Goal: Information Seeking & Learning: Learn about a topic

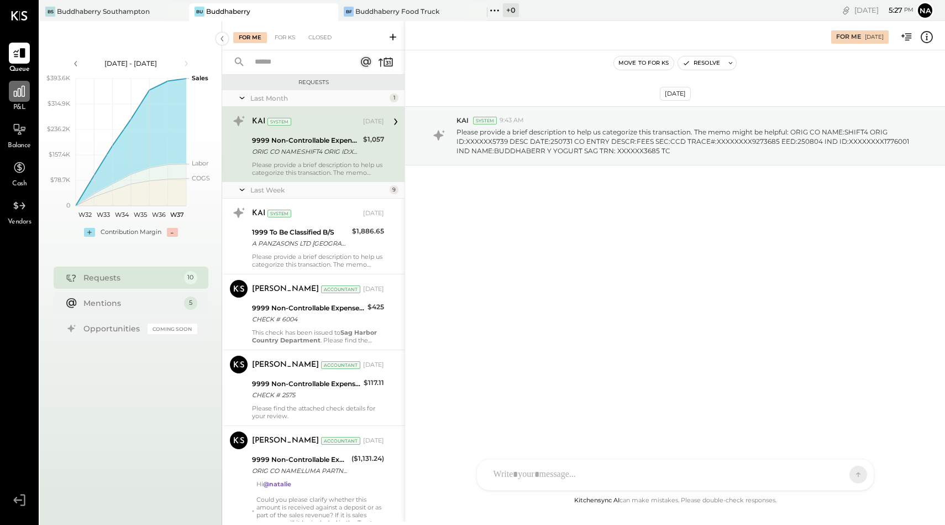
click at [24, 87] on icon at bounding box center [19, 91] width 11 height 11
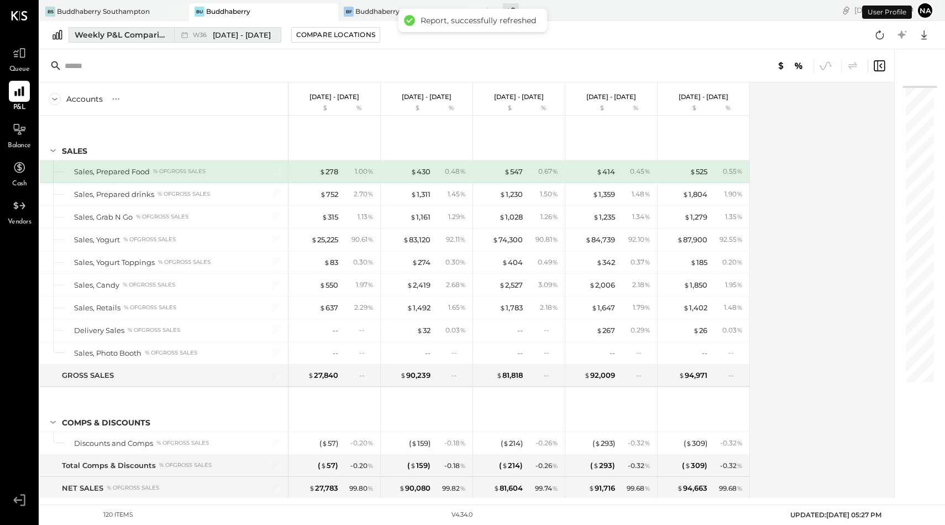
click at [126, 39] on div "Weekly P&L Comparison" at bounding box center [121, 34] width 93 height 11
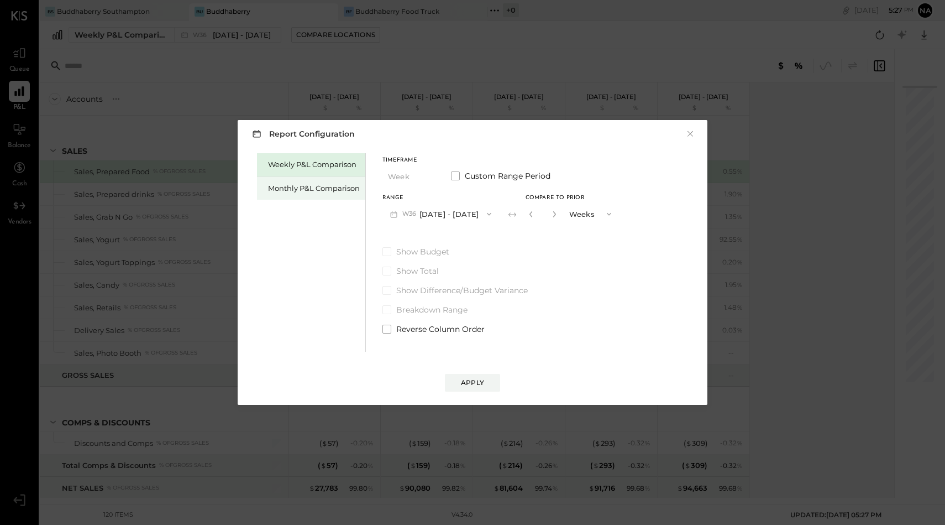
click at [324, 188] on div "Monthly P&L Comparison" at bounding box center [314, 188] width 92 height 11
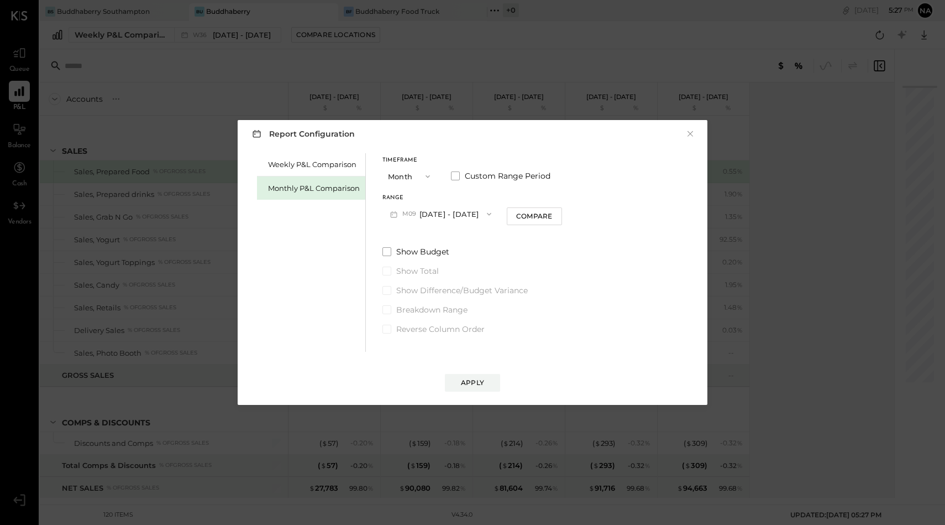
click at [406, 174] on button "Month" at bounding box center [410, 176] width 55 height 20
click at [408, 203] on div "Quarter" at bounding box center [410, 196] width 54 height 20
click at [408, 175] on button "Quarter" at bounding box center [410, 176] width 55 height 20
click at [410, 213] on div "YTD" at bounding box center [410, 216] width 54 height 20
click at [385, 221] on span at bounding box center [387, 222] width 9 height 9
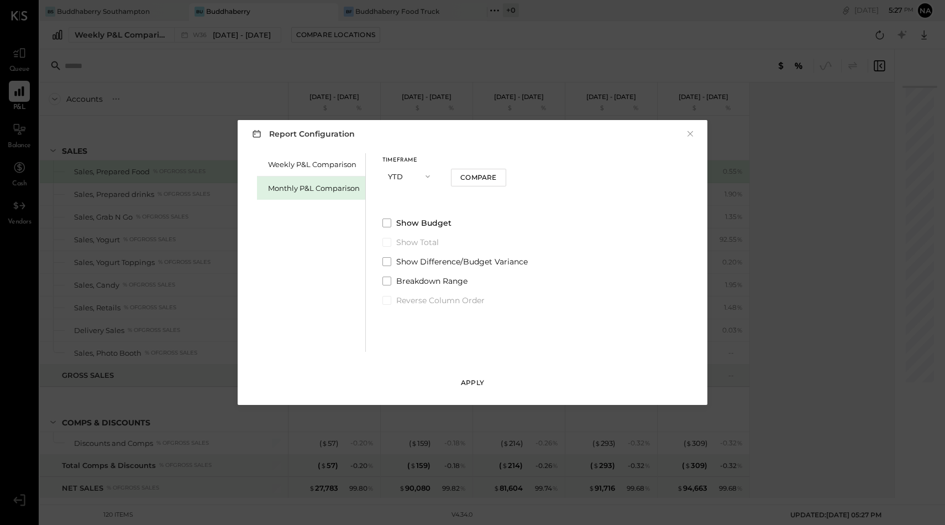
click at [486, 380] on button "Apply" at bounding box center [472, 383] width 55 height 18
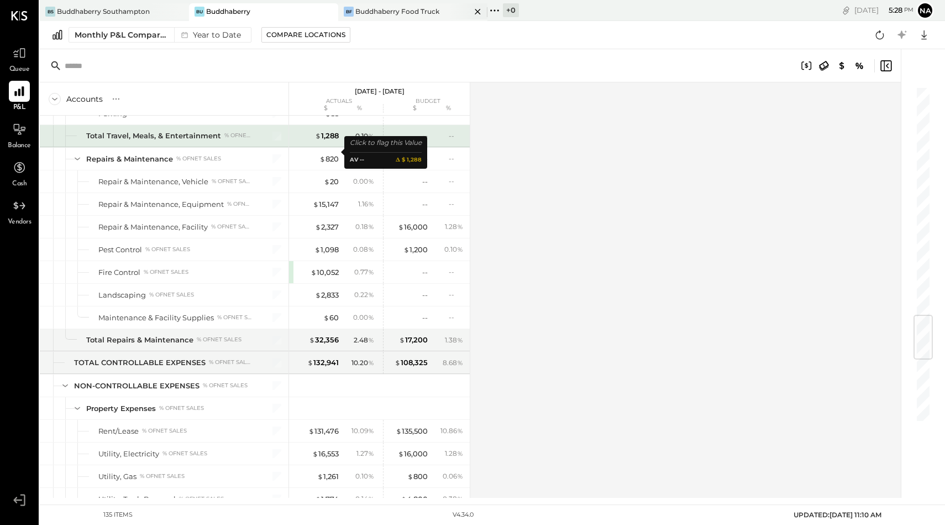
scroll to position [1941, 0]
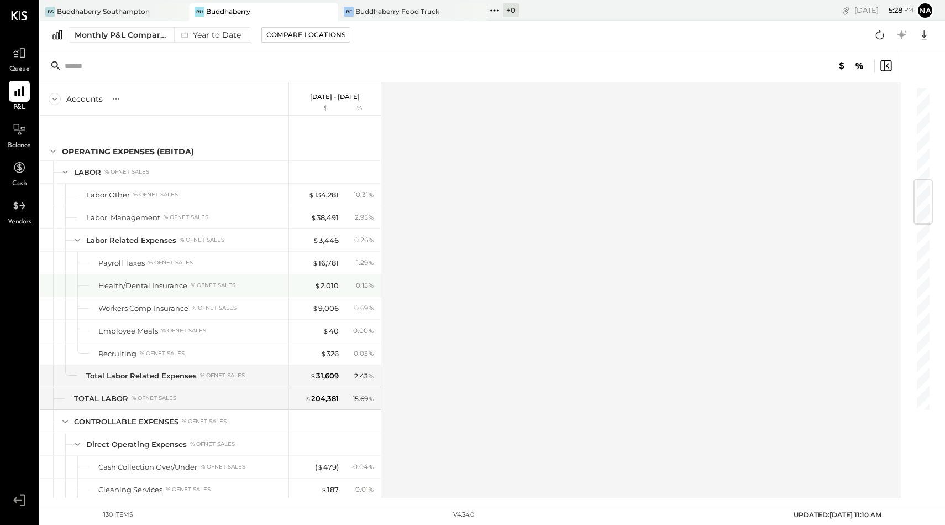
scroll to position [792, 0]
click at [126, 13] on div "Buddhaberry Southampton" at bounding box center [103, 11] width 93 height 9
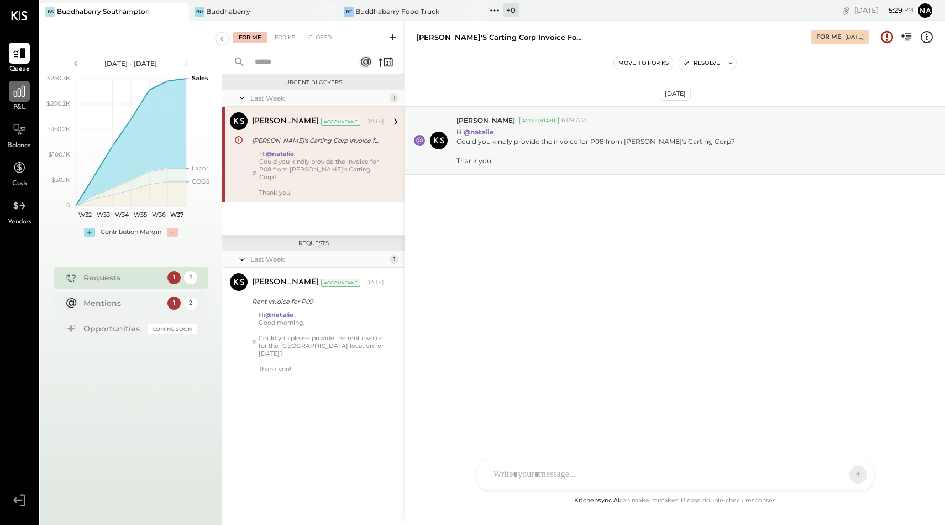
click at [27, 97] on div at bounding box center [19, 91] width 21 height 21
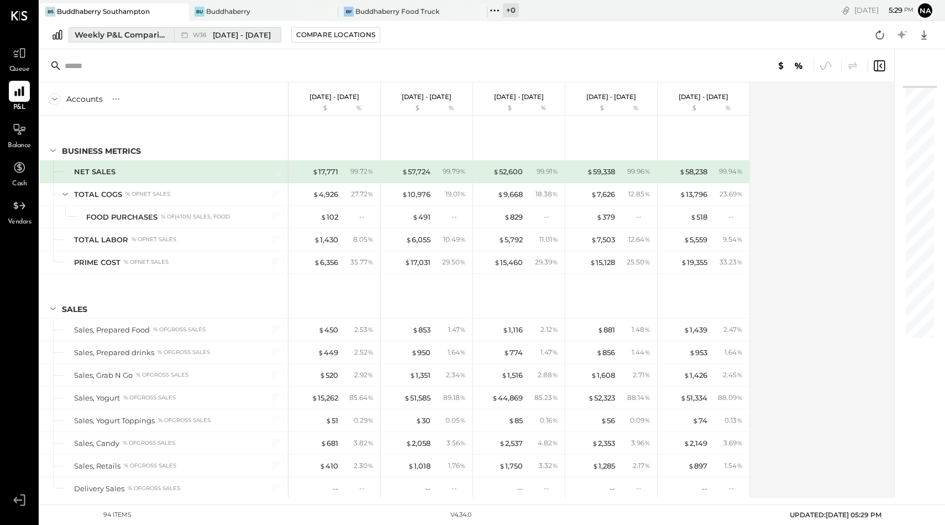
click at [111, 34] on div "Weekly P&L Comparison" at bounding box center [121, 34] width 93 height 11
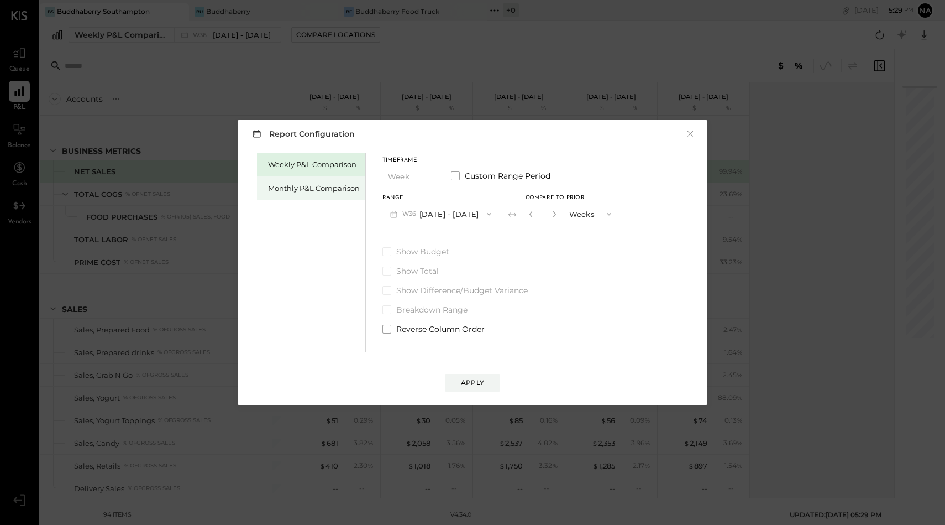
click at [321, 179] on div "Monthly P&L Comparison" at bounding box center [311, 187] width 108 height 23
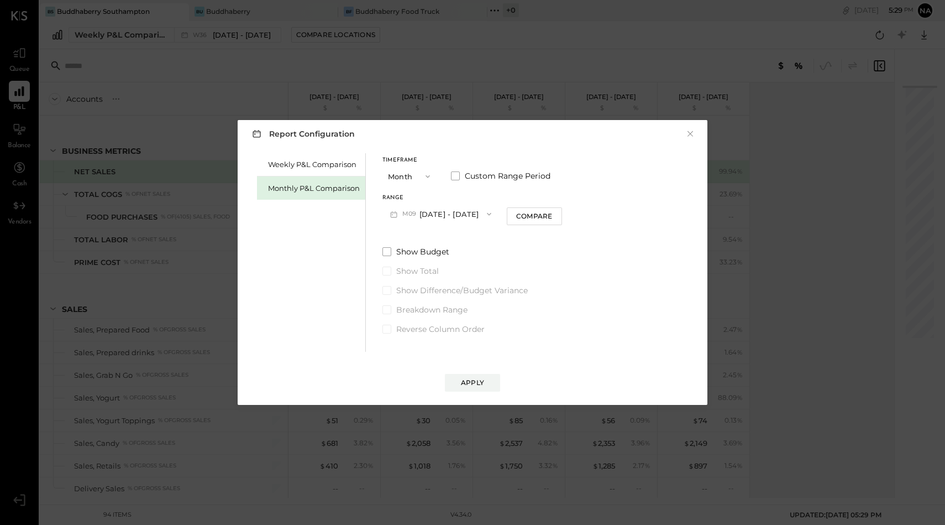
click at [407, 177] on button "Month" at bounding box center [410, 176] width 55 height 20
click at [413, 216] on div "YTD" at bounding box center [410, 216] width 54 height 20
click at [385, 225] on span at bounding box center [387, 222] width 9 height 9
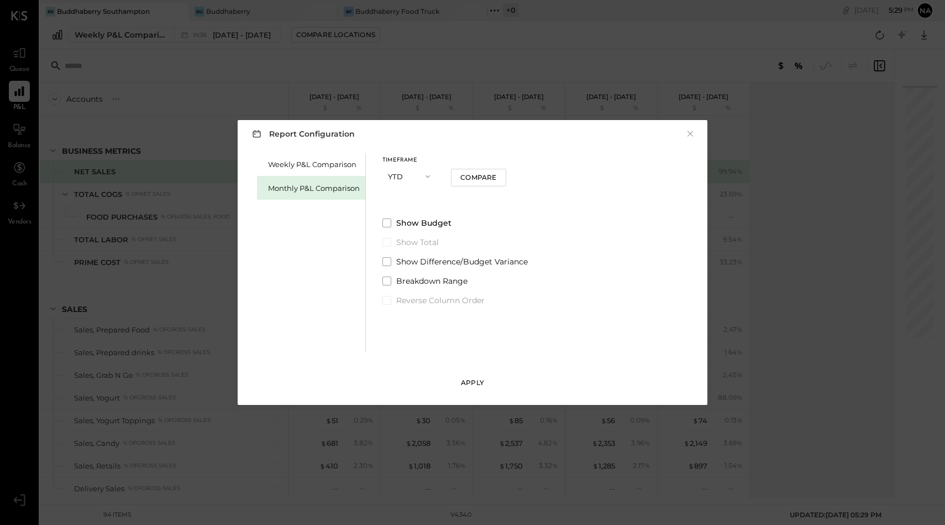
click at [485, 381] on button "Apply" at bounding box center [472, 383] width 55 height 18
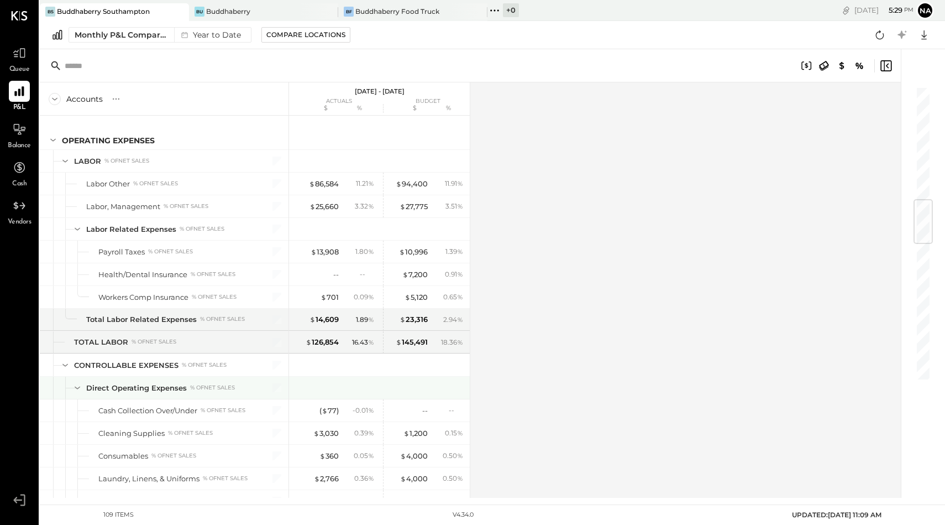
scroll to position [961, 0]
click at [406, 9] on div "Buddhaberry Food Truck" at bounding box center [397, 11] width 84 height 9
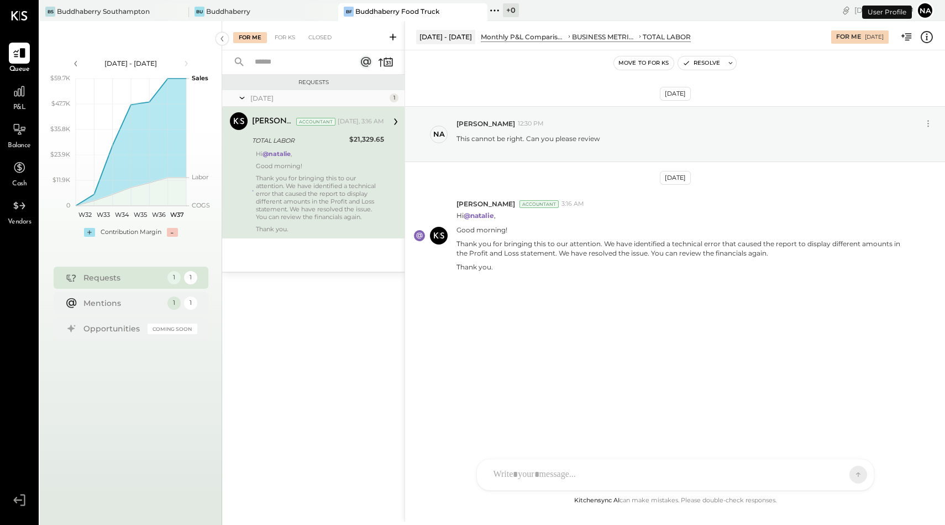
click at [4, 90] on div "P&L" at bounding box center [19, 97] width 32 height 32
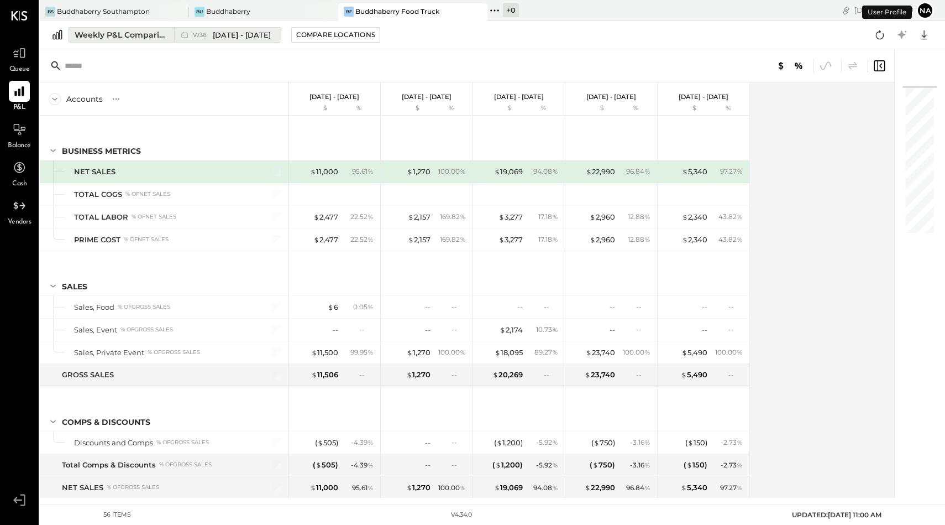
click at [144, 39] on div "Weekly P&L Comparison" at bounding box center [121, 34] width 93 height 11
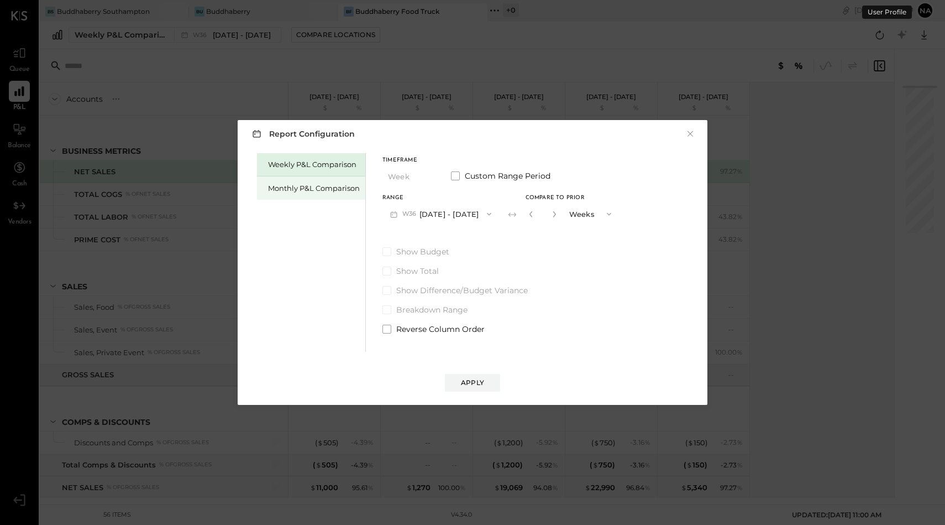
click at [322, 188] on div "Monthly P&L Comparison" at bounding box center [314, 188] width 92 height 11
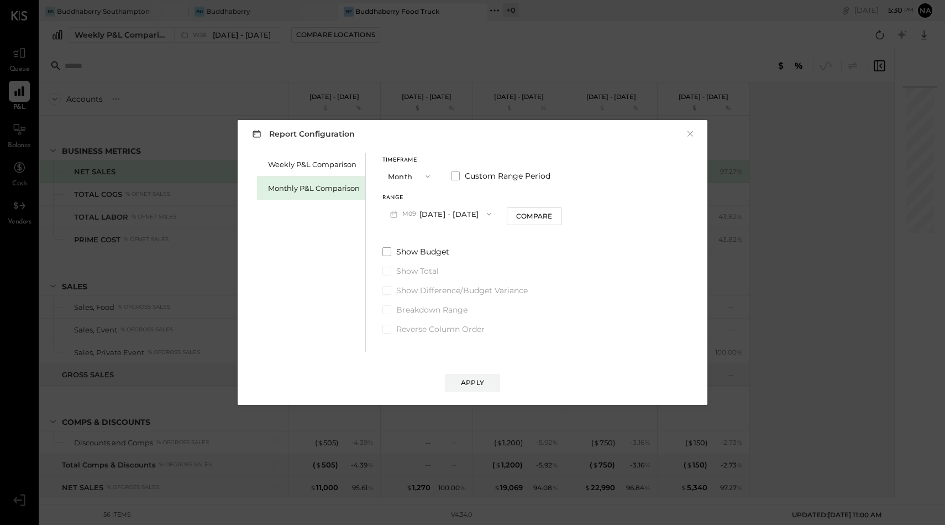
click at [402, 177] on button "Month" at bounding box center [410, 176] width 55 height 20
click at [407, 216] on div "YTD" at bounding box center [410, 216] width 54 height 20
click at [388, 225] on span at bounding box center [387, 222] width 9 height 9
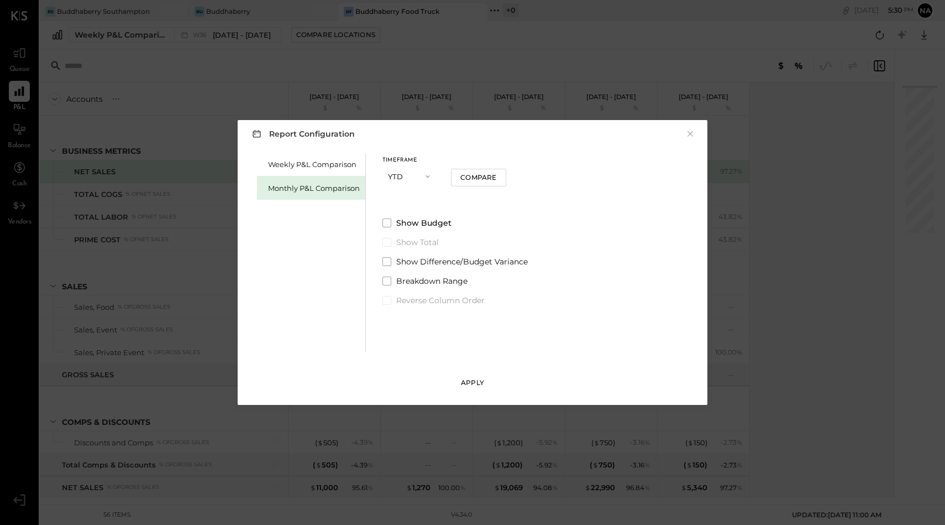
click at [477, 381] on div "Apply" at bounding box center [472, 382] width 23 height 9
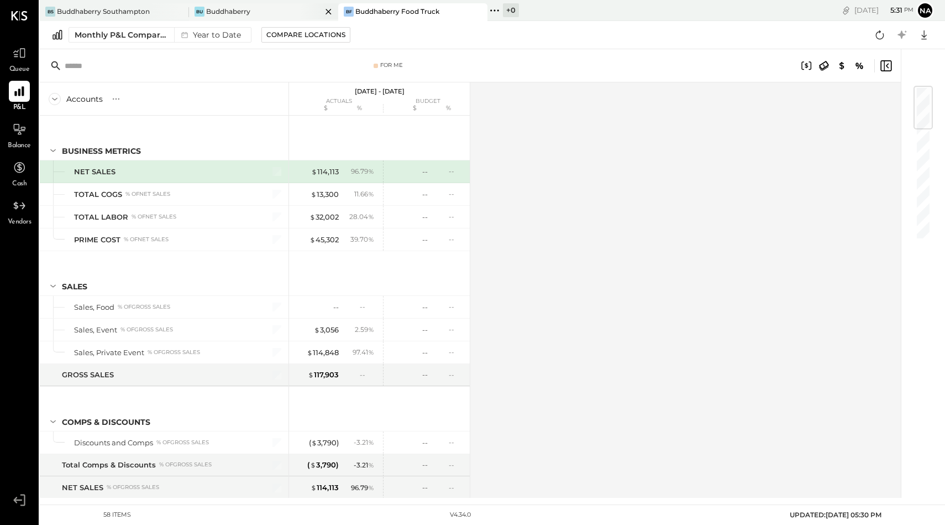
click at [264, 13] on div "Bu Buddhaberry" at bounding box center [255, 12] width 133 height 10
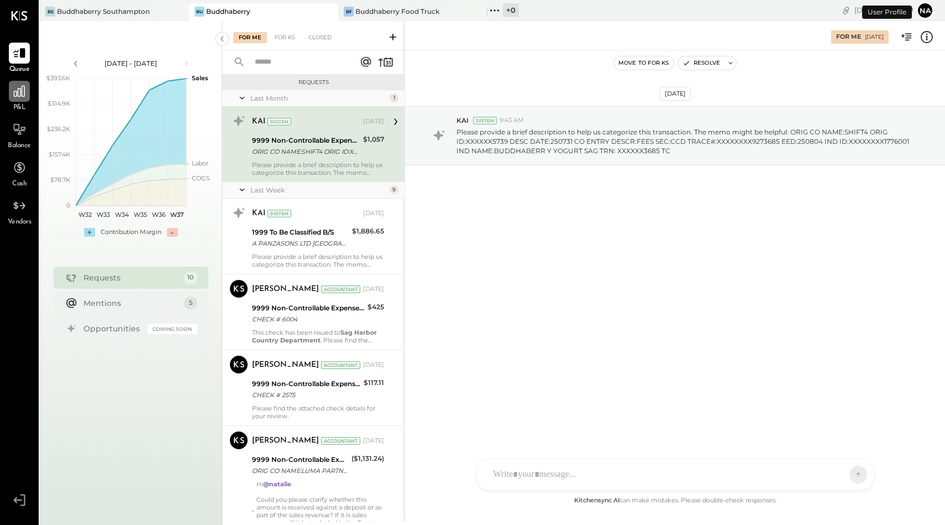
click at [21, 89] on icon at bounding box center [19, 91] width 14 height 14
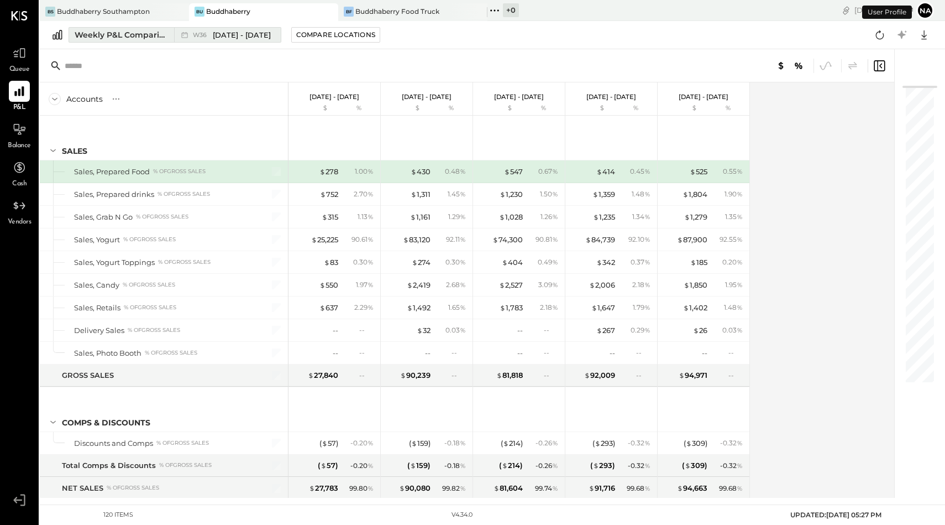
click at [118, 33] on div "Weekly P&L Comparison" at bounding box center [121, 34] width 93 height 11
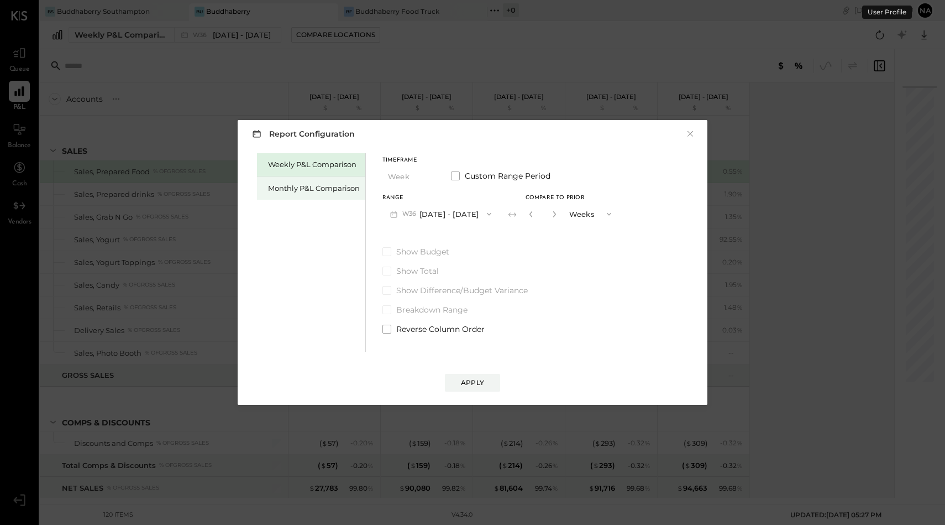
click at [299, 187] on div "Monthly P&L Comparison" at bounding box center [314, 188] width 92 height 11
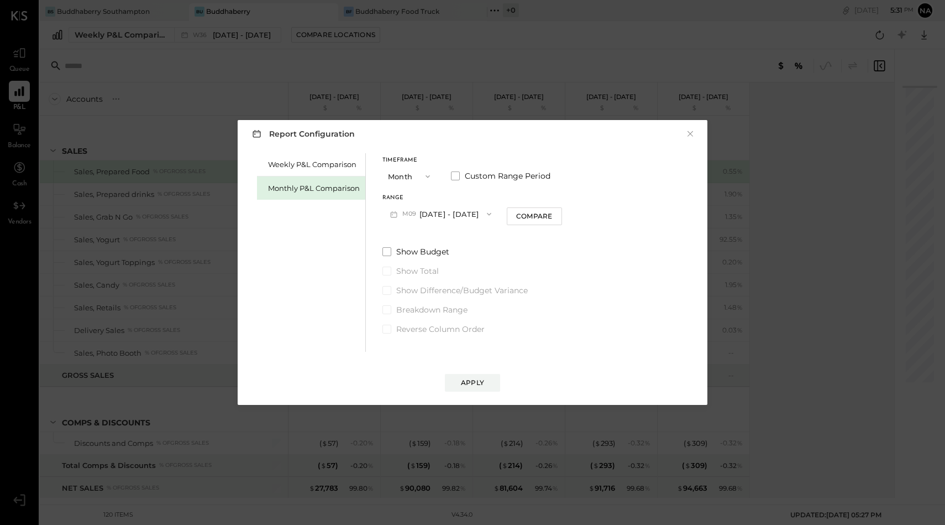
click at [415, 167] on button "Month" at bounding box center [410, 176] width 55 height 20
click at [415, 218] on div "YTD" at bounding box center [410, 216] width 54 height 20
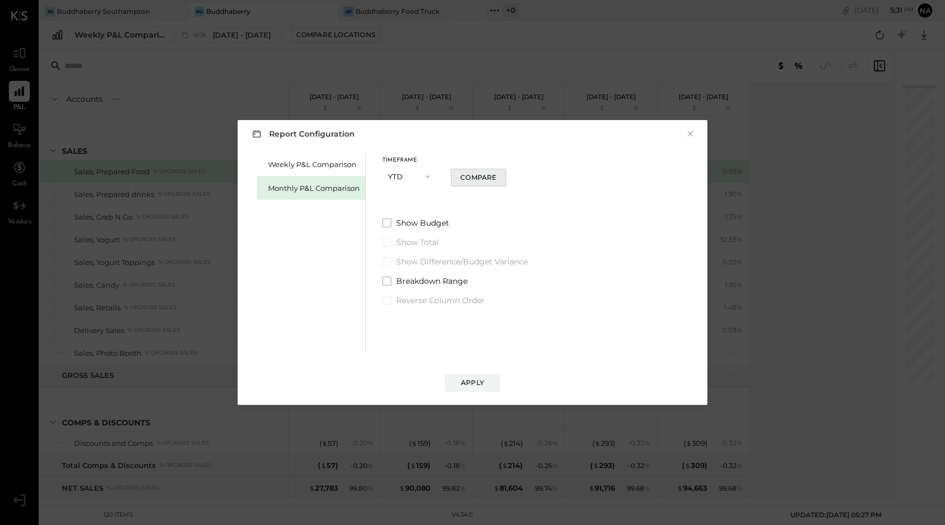
click at [483, 181] on div "Compare" at bounding box center [478, 176] width 36 height 9
click at [383, 222] on span at bounding box center [387, 222] width 9 height 9
click at [479, 378] on div "Apply" at bounding box center [472, 382] width 23 height 9
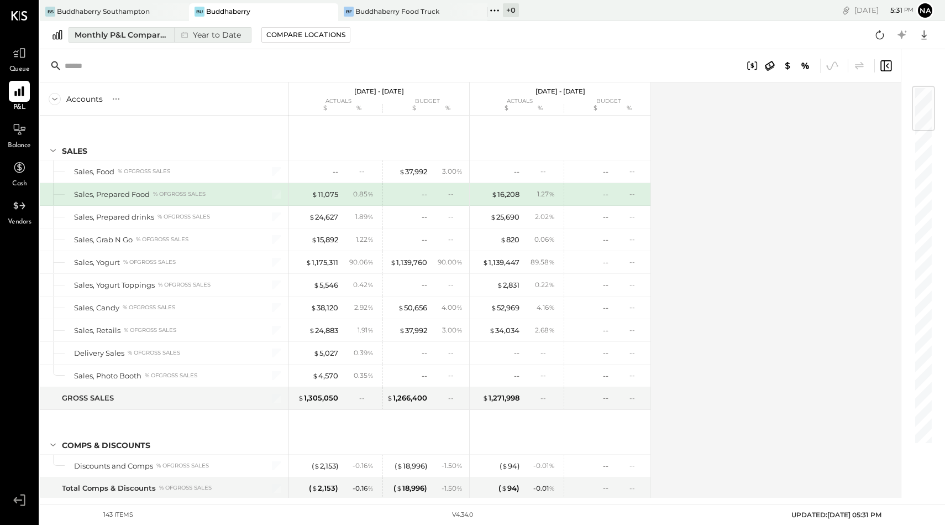
click at [140, 35] on div "Monthly P&L Comparison" at bounding box center [121, 34] width 93 height 11
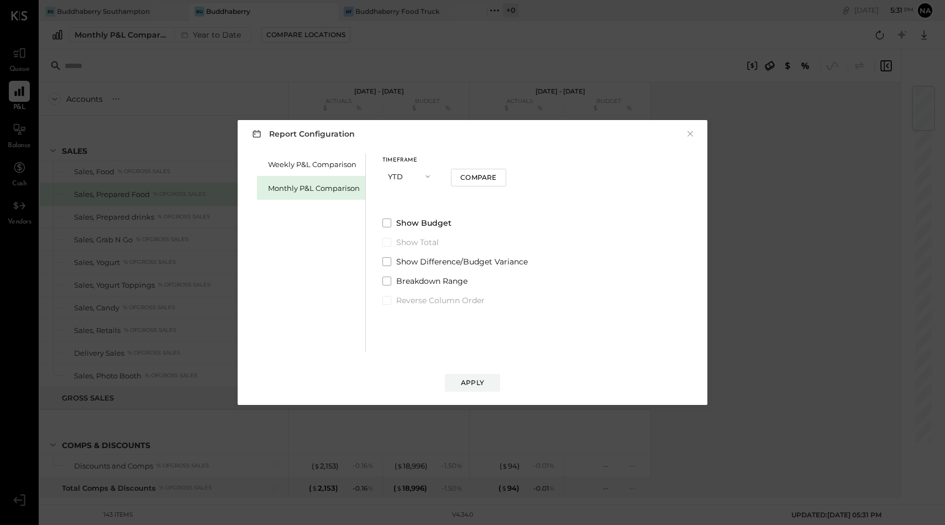
click at [481, 369] on div "Apply" at bounding box center [473, 372] width 448 height 40
click at [481, 380] on div "Apply" at bounding box center [472, 382] width 23 height 9
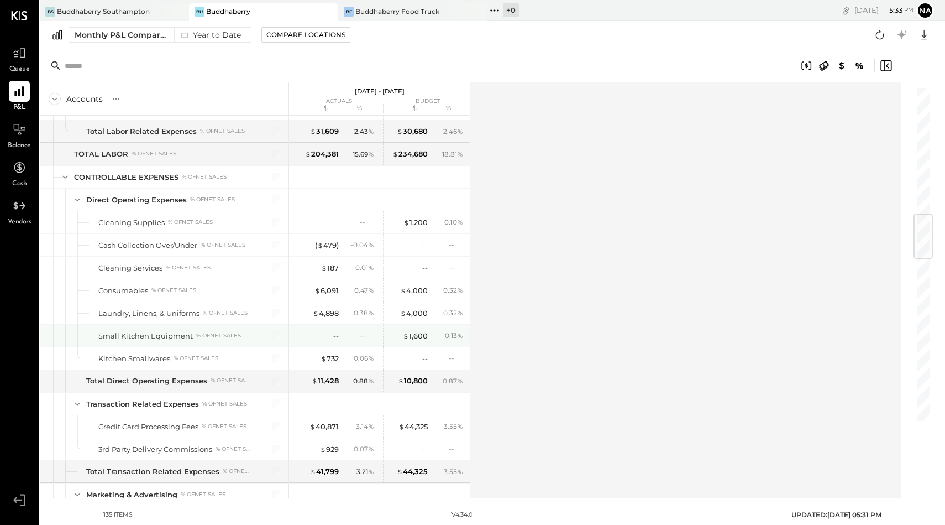
scroll to position [1073, 0]
